Goal: Transaction & Acquisition: Download file/media

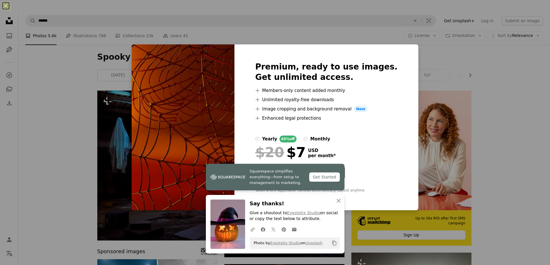
scroll to position [2670, 0]
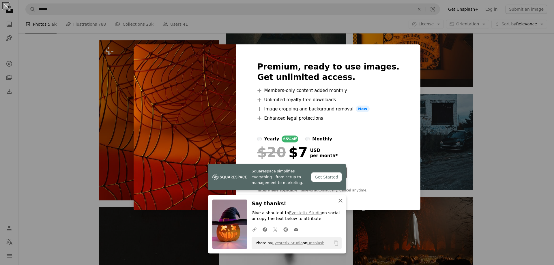
click at [338, 200] on icon "An X shape" at bounding box center [340, 201] width 7 height 7
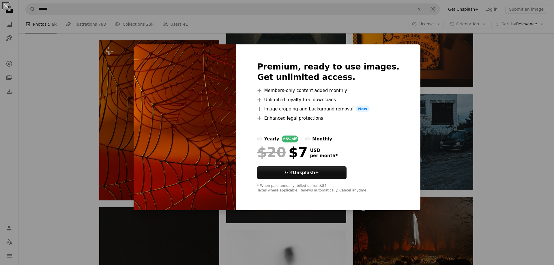
click at [430, 122] on div "An X shape Premium, ready to use images. Get unlimited access. A plus sign Memb…" at bounding box center [277, 132] width 554 height 265
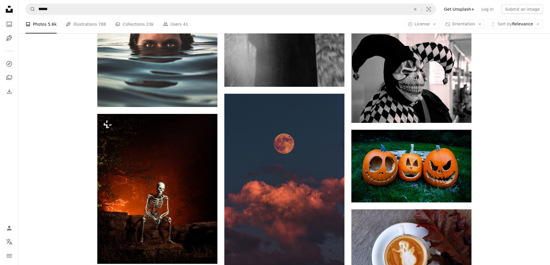
scroll to position [3252, 0]
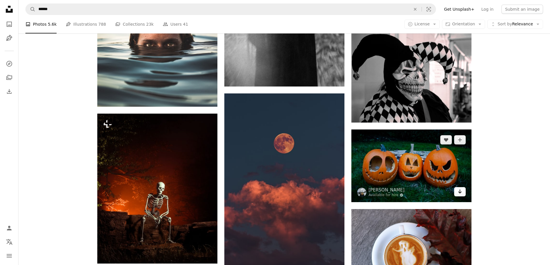
click at [460, 188] on icon "Arrow pointing down" at bounding box center [460, 191] width 5 height 7
